Goal: Check status

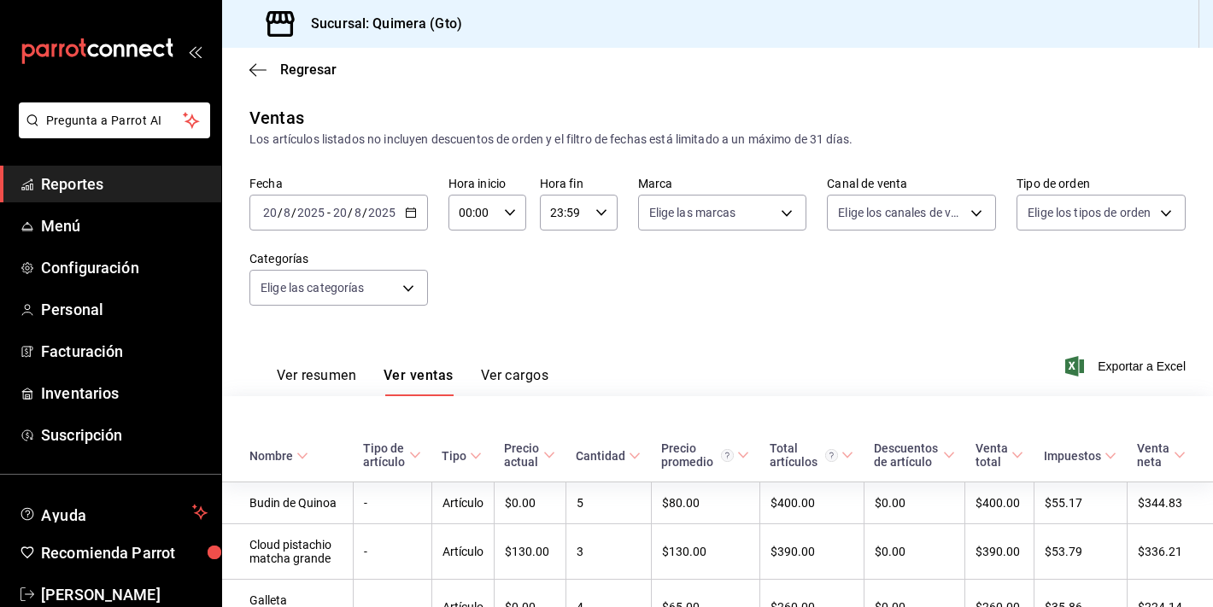
scroll to position [1304, 0]
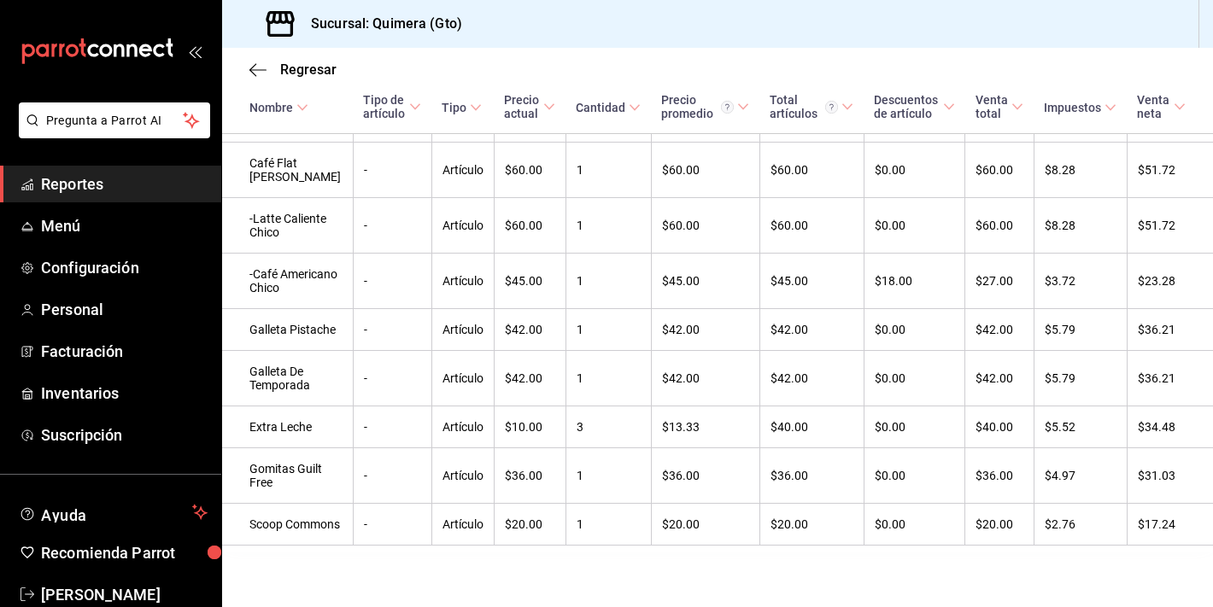
click at [38, 59] on icon "mailbox folders" at bounding box center [97, 51] width 154 height 26
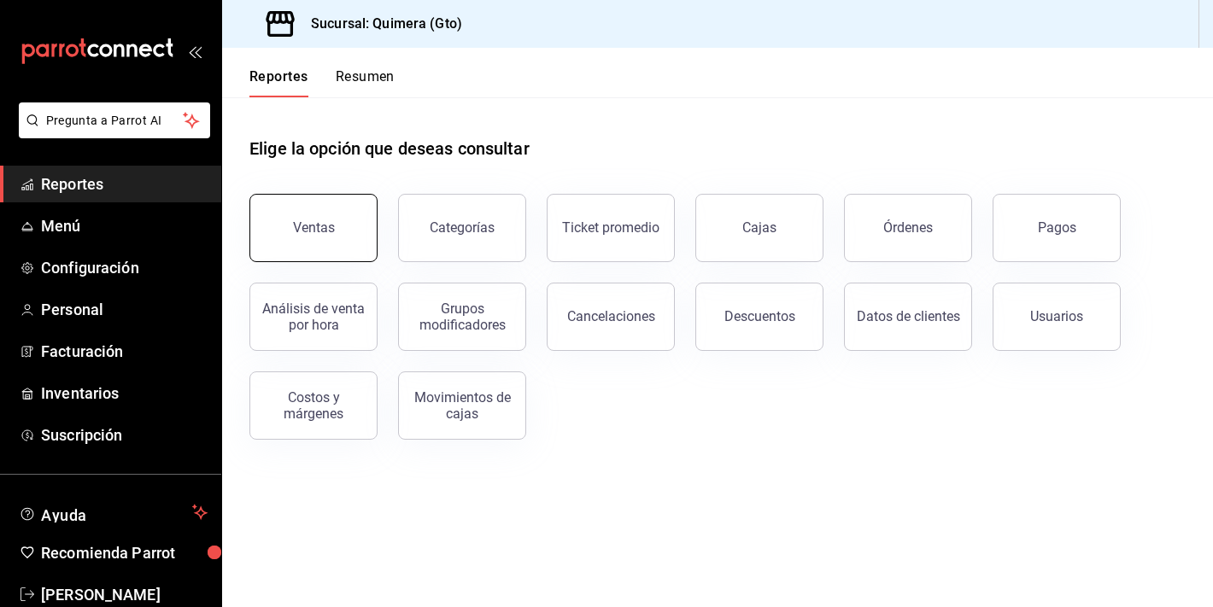
click at [326, 201] on button "Ventas" at bounding box center [313, 228] width 128 height 68
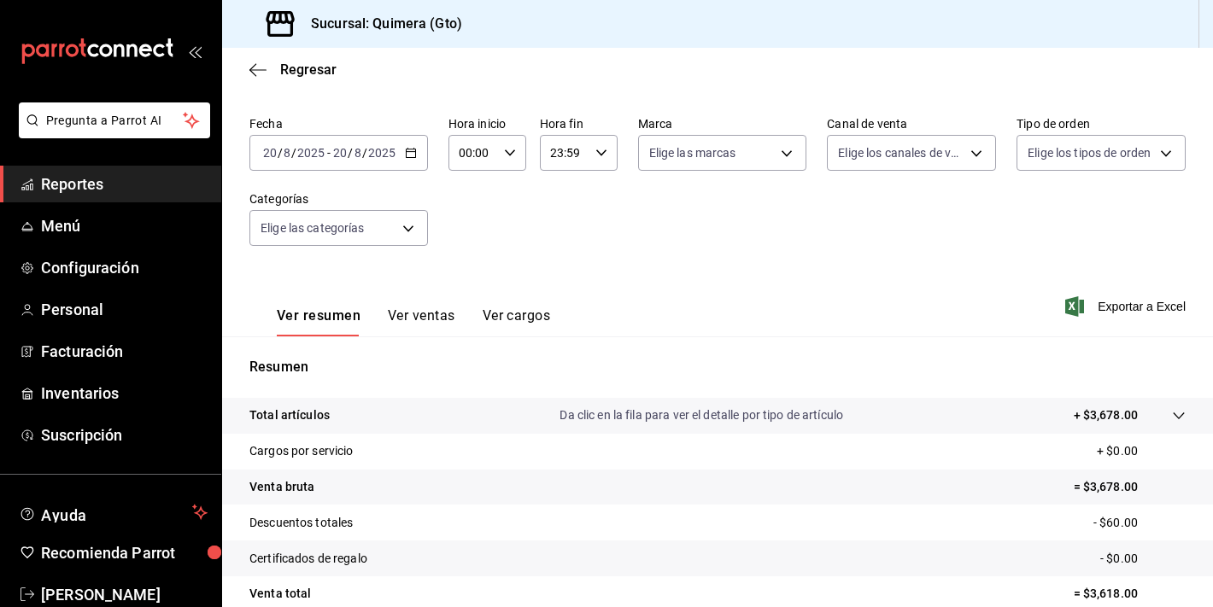
scroll to position [82, 0]
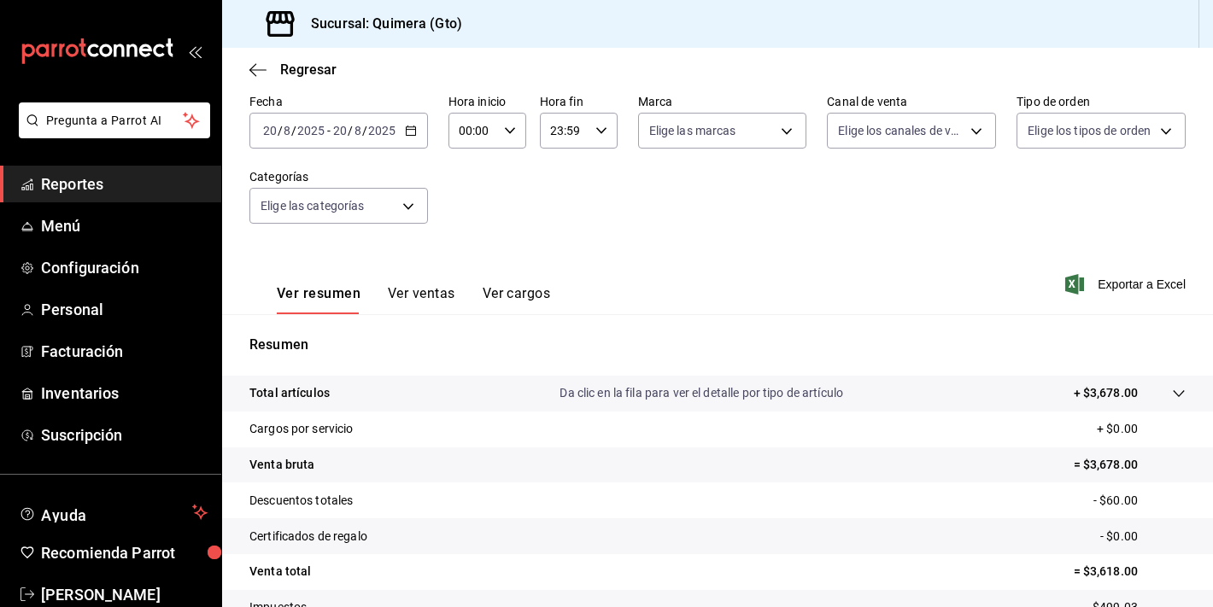
click at [434, 296] on button "Ver ventas" at bounding box center [421, 299] width 67 height 29
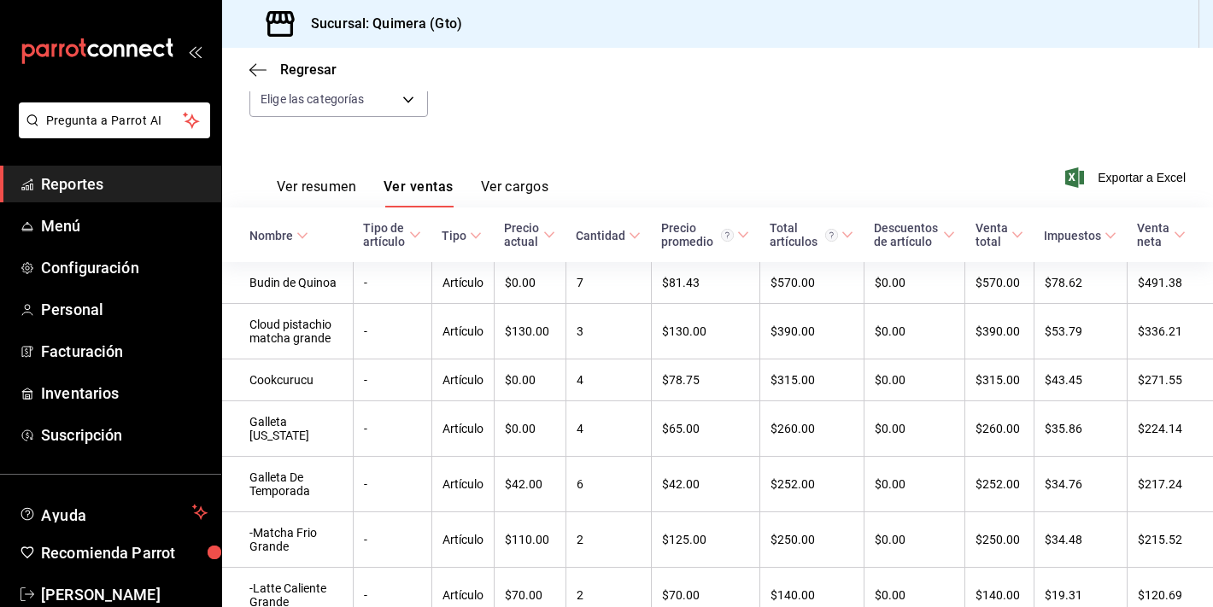
scroll to position [178, 0]
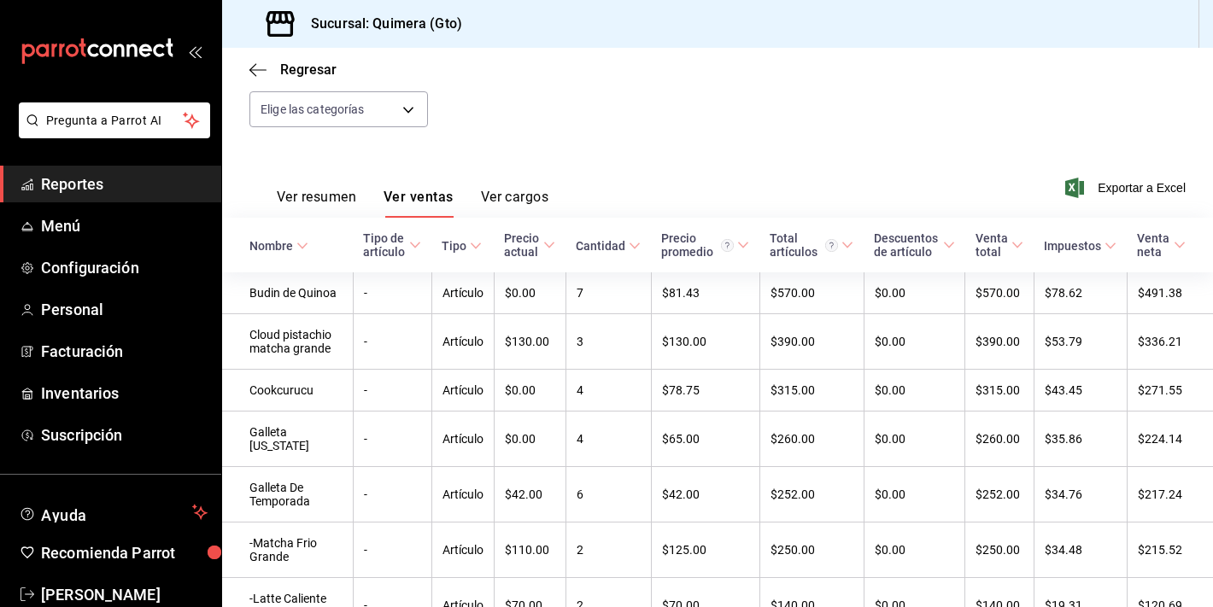
click at [331, 179] on div "Ver resumen Ver ventas Ver cargos" at bounding box center [398, 193] width 299 height 50
click at [331, 196] on button "Ver resumen" at bounding box center [316, 203] width 79 height 29
